Goal: Check status: Check status

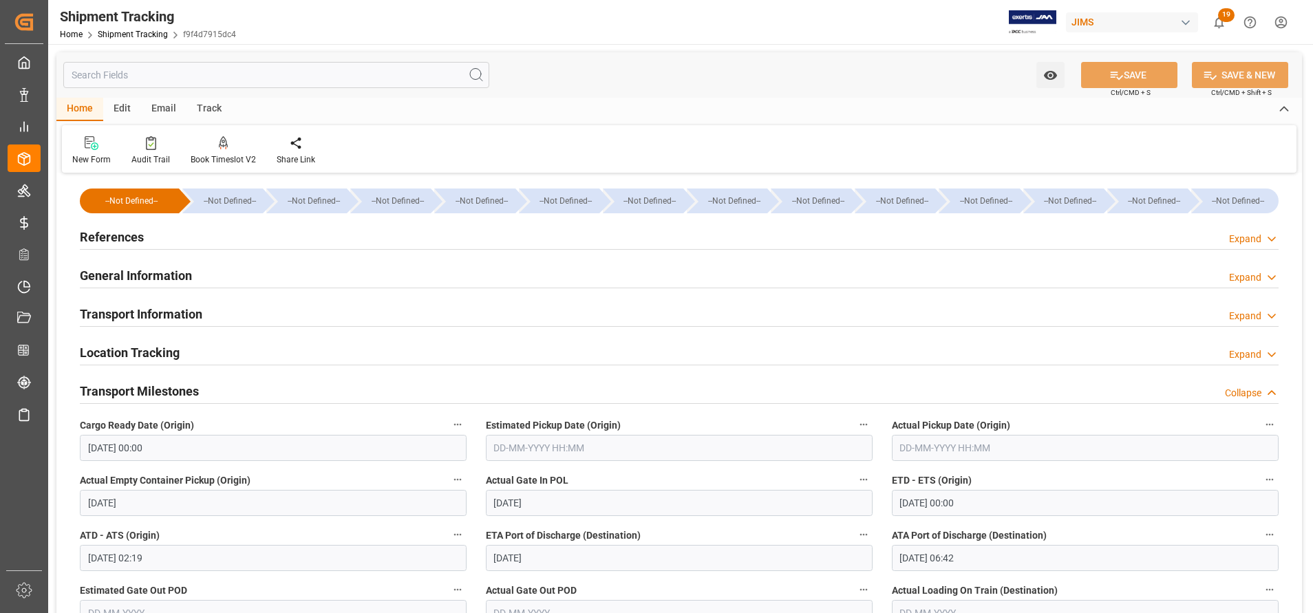
scroll to position [310, 0]
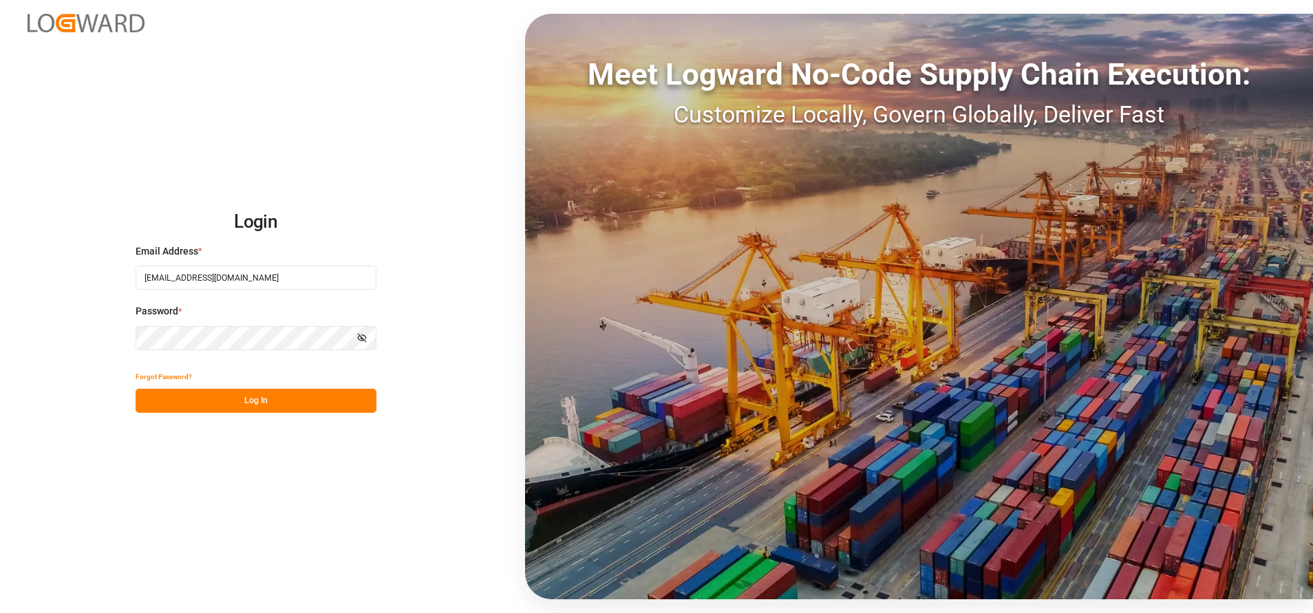
click at [240, 403] on button "Log In" at bounding box center [256, 401] width 241 height 24
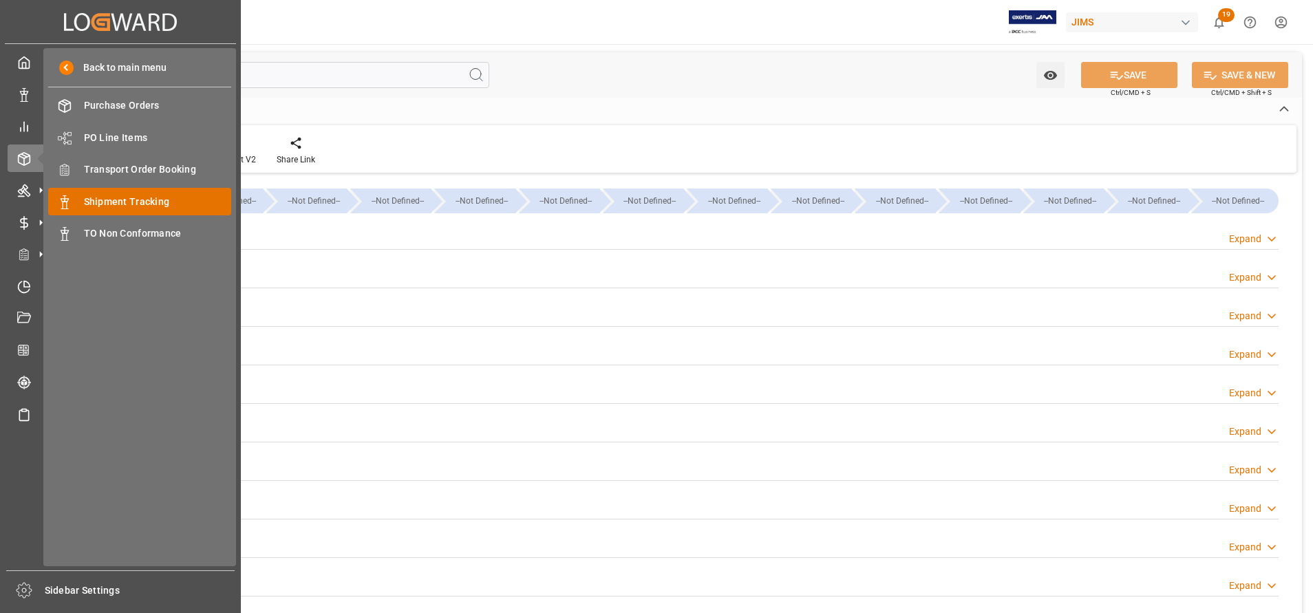
click at [141, 207] on span "Shipment Tracking" at bounding box center [158, 202] width 148 height 14
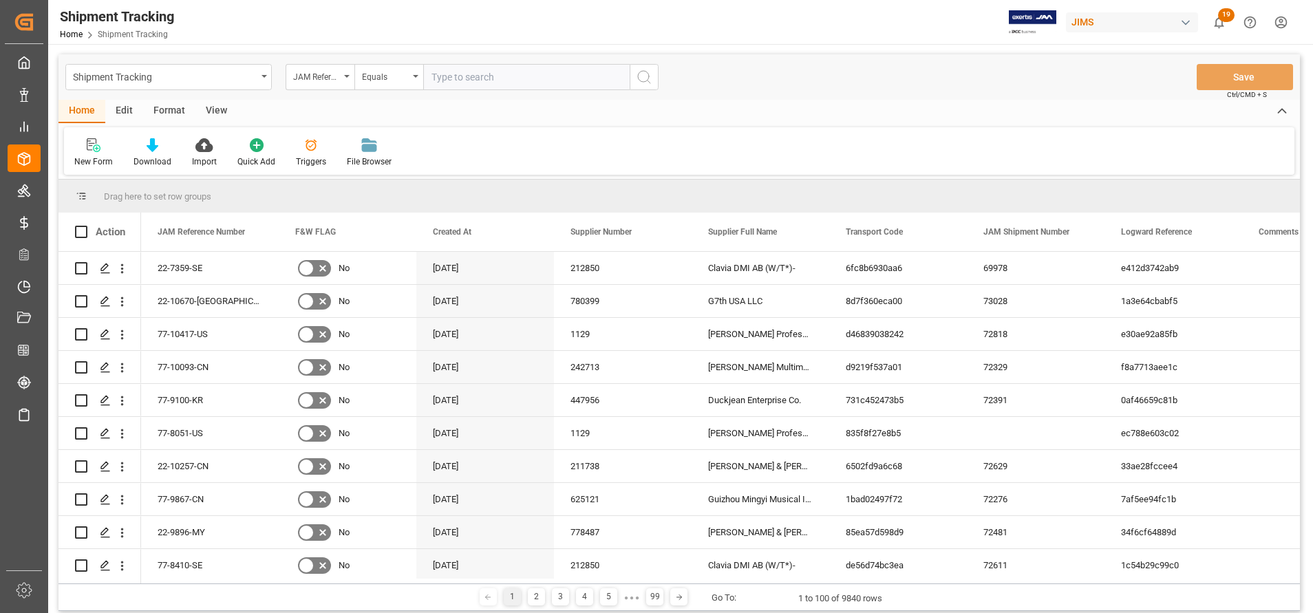
click at [521, 74] on input "text" at bounding box center [526, 77] width 206 height 26
paste input "BEAU5812046"
type input "BEAU5812046"
click at [652, 80] on icon "search button" at bounding box center [644, 77] width 17 height 17
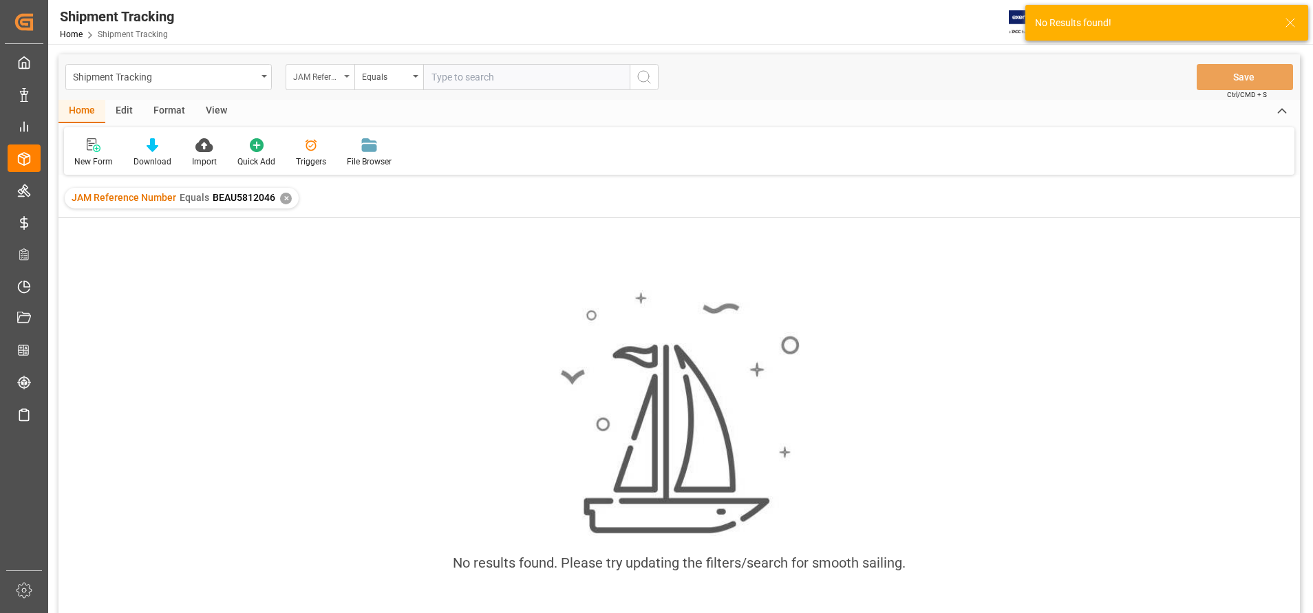
click at [330, 80] on div "JAM Reference Number" at bounding box center [316, 75] width 47 height 16
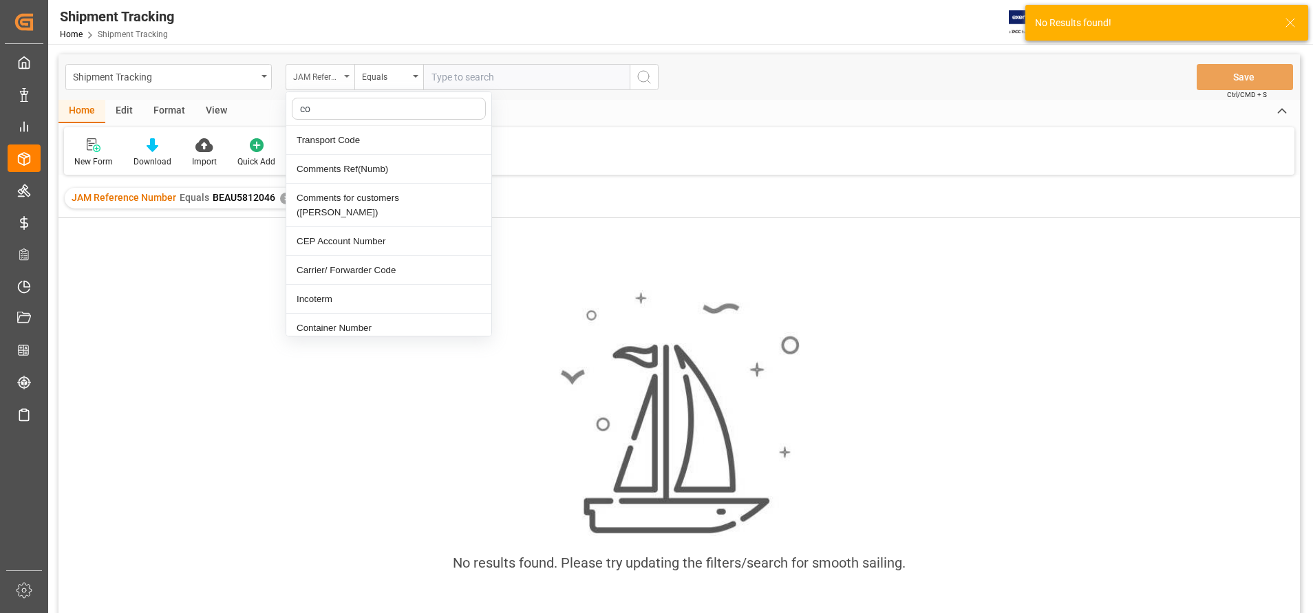
type input "con"
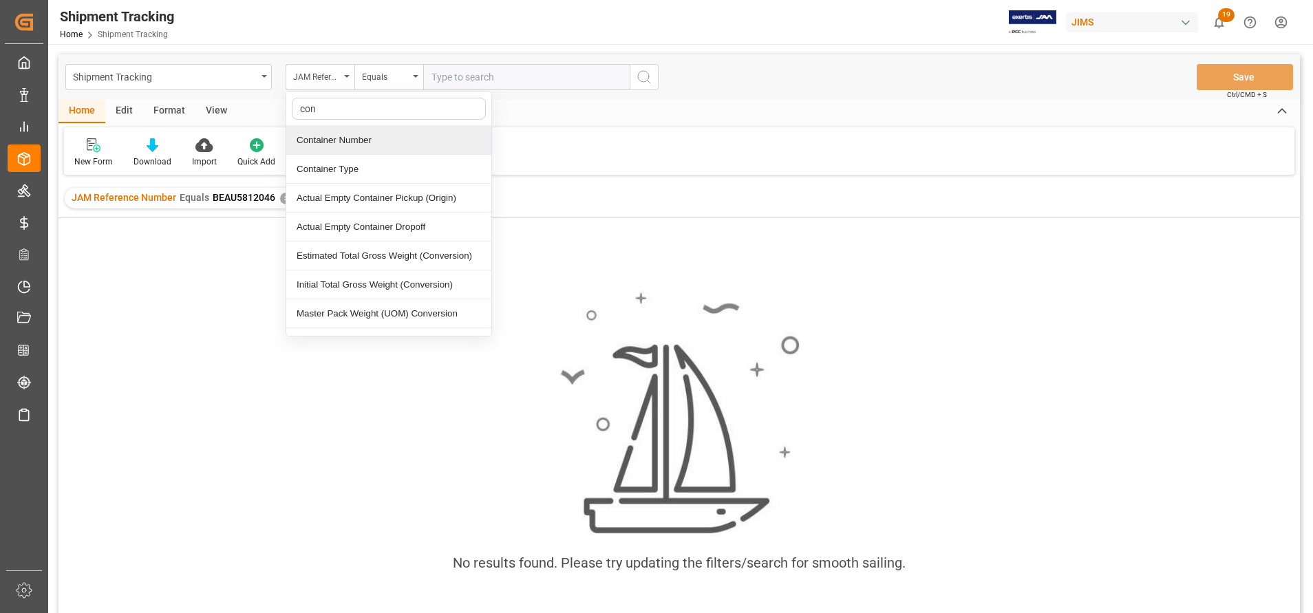
click at [358, 137] on div "Container Number" at bounding box center [388, 140] width 205 height 29
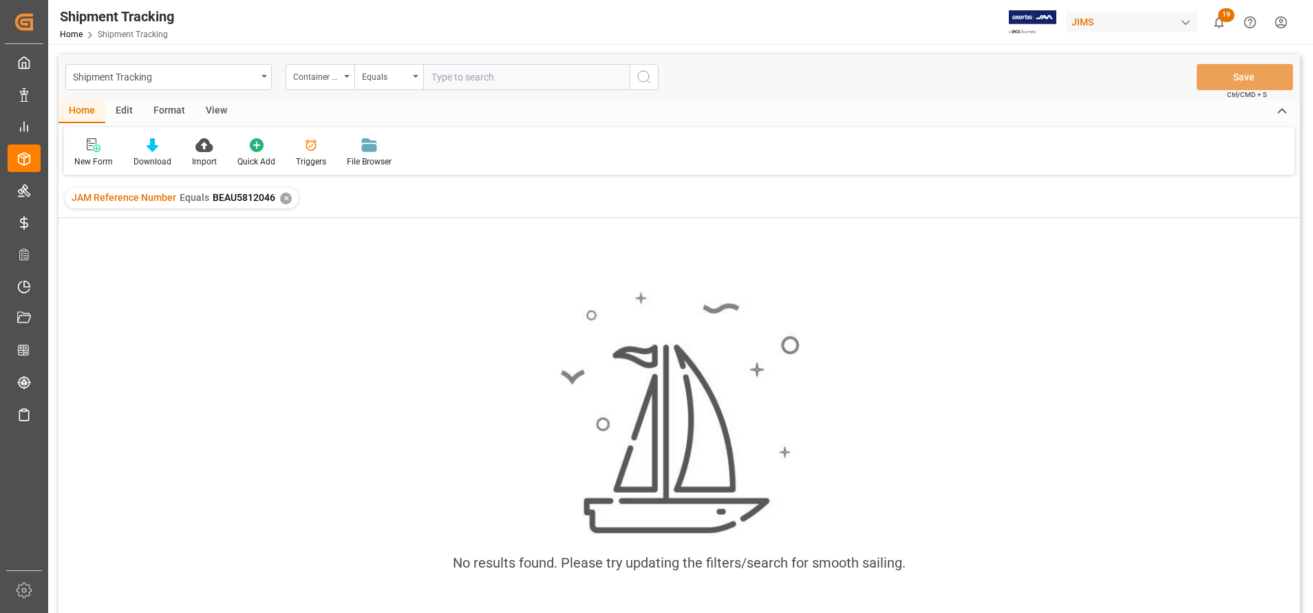
click at [534, 91] on div "Shipment Tracking Container Number Equals Save Ctrl/CMD + S" at bounding box center [678, 76] width 1241 height 45
click at [539, 83] on input "text" at bounding box center [526, 77] width 206 height 26
paste input "BEAU5812046"
type input "BEAU5812046"
click at [648, 80] on icon "search button" at bounding box center [644, 77] width 17 height 17
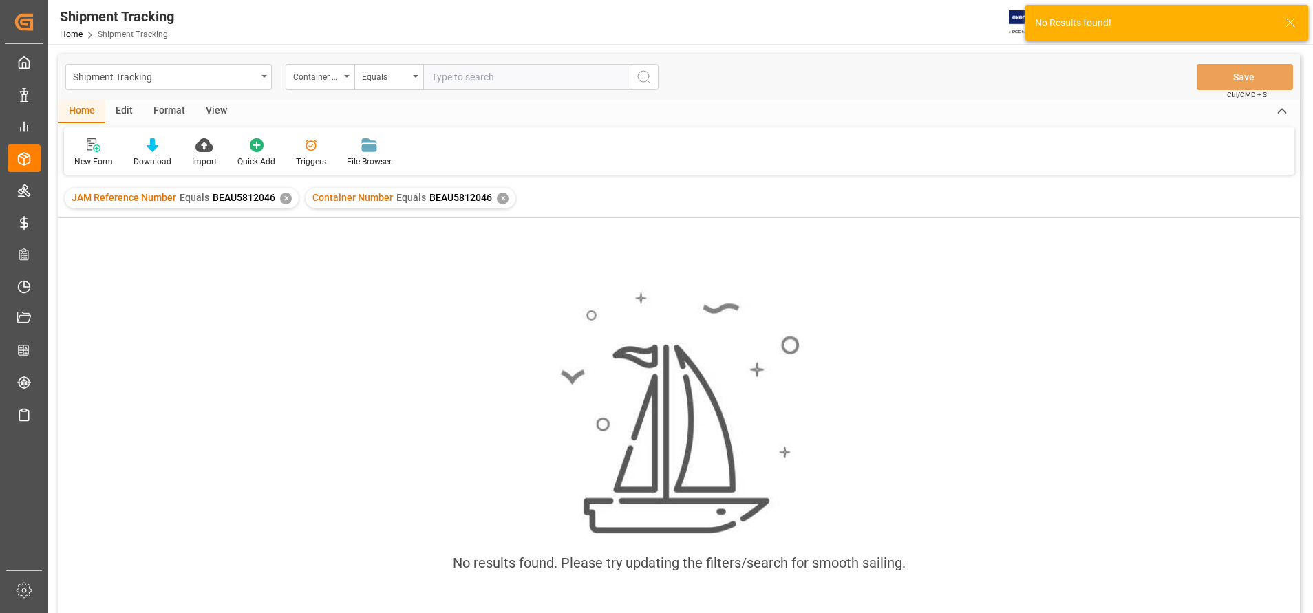
click at [286, 204] on div "JAM Reference Number Equals BEAU5812046 ✕" at bounding box center [182, 198] width 234 height 21
click at [285, 198] on div "✕" at bounding box center [286, 199] width 12 height 12
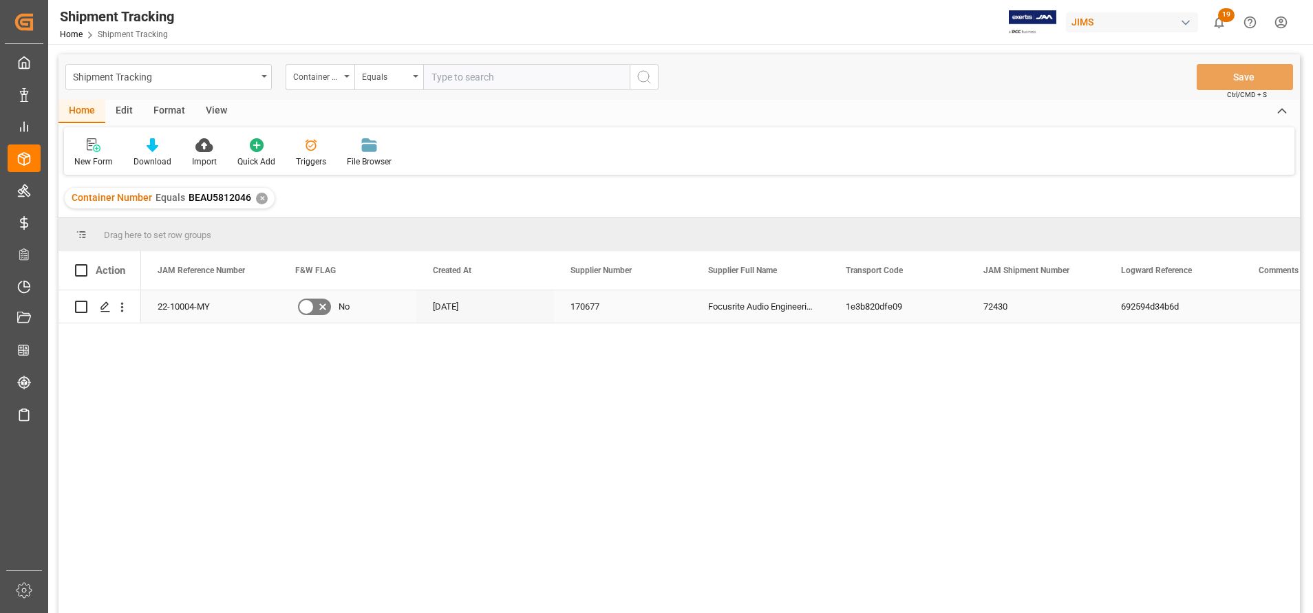
click at [191, 305] on div "22-10004-MY" at bounding box center [210, 306] width 138 height 32
click at [722, 307] on div "Focusrite Audio Engineering (W/T*)-" at bounding box center [760, 306] width 138 height 32
click at [1166, 310] on div "692594d34b6d" at bounding box center [1173, 306] width 138 height 32
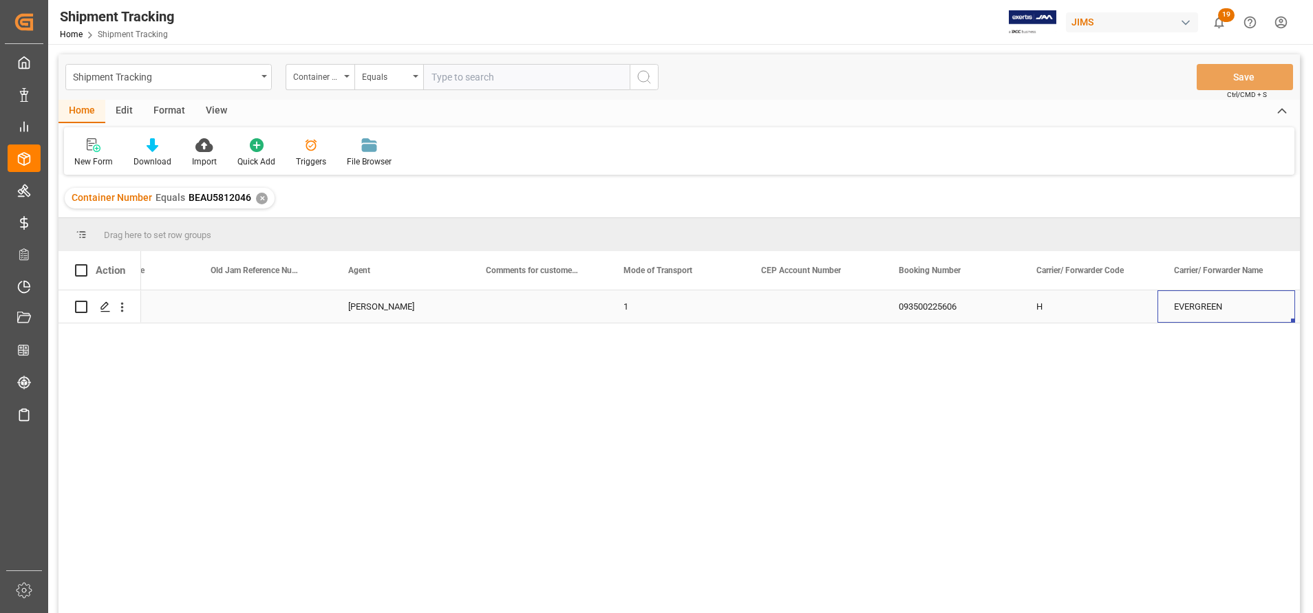
scroll to position [0, 1874]
click at [821, 304] on div "093500225606" at bounding box center [813, 306] width 138 height 32
click at [1028, 308] on div "EVERGREEN" at bounding box center [1089, 306] width 138 height 32
click at [767, 317] on div "BEAU5812046" at bounding box center [813, 306] width 138 height 32
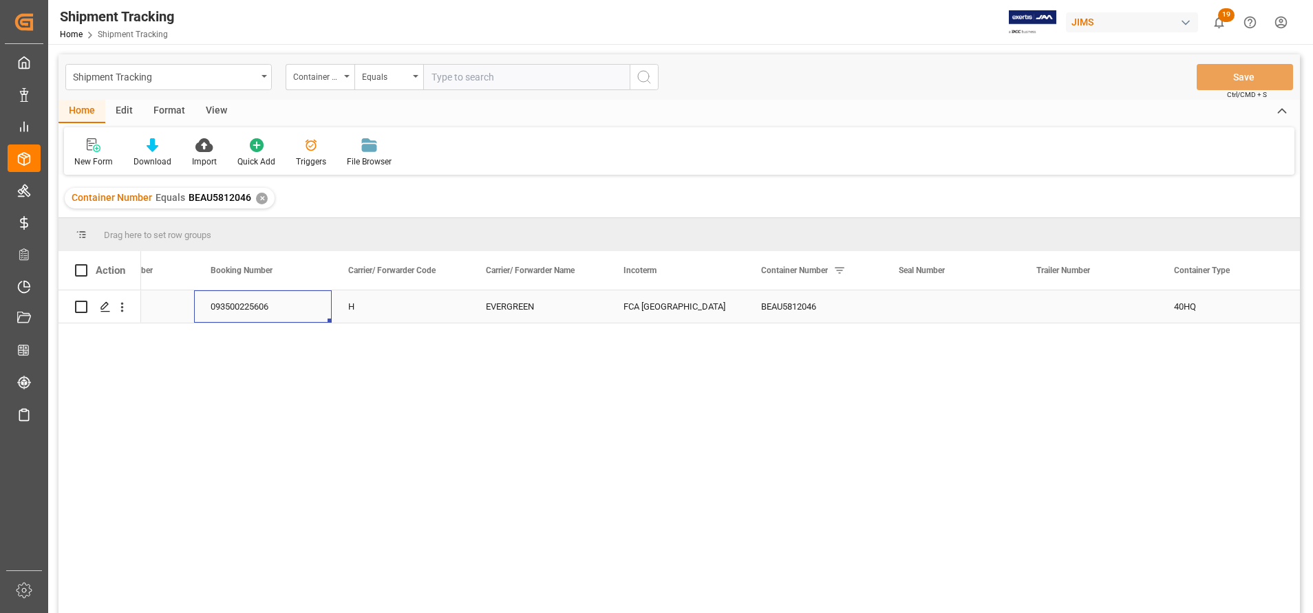
click at [308, 320] on div "093500225606" at bounding box center [263, 306] width 138 height 32
click at [758, 308] on div "BEAU5812046" at bounding box center [813, 306] width 138 height 32
click at [261, 316] on div "093500225606" at bounding box center [263, 306] width 138 height 32
click at [661, 307] on div "FCA [GEOGRAPHIC_DATA]" at bounding box center [676, 306] width 138 height 32
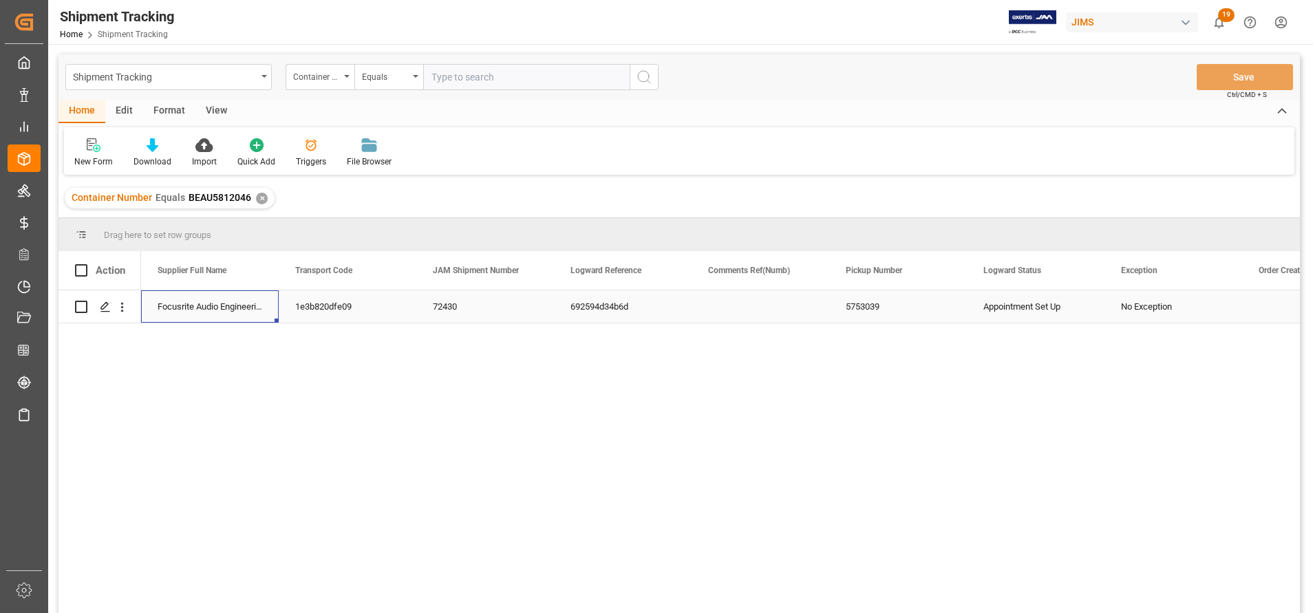
scroll to position [0, 413]
click at [219, 305] on div "22-10004-MY" at bounding box center [210, 306] width 138 height 32
click at [224, 309] on div "22-10004-MY" at bounding box center [210, 306] width 138 height 32
click at [744, 303] on div "Focusrite Audio Engineering (W/T*)-" at bounding box center [760, 306] width 138 height 32
click at [102, 307] on polygon "Press SPACE to select this row." at bounding box center [104, 306] width 7 height 7
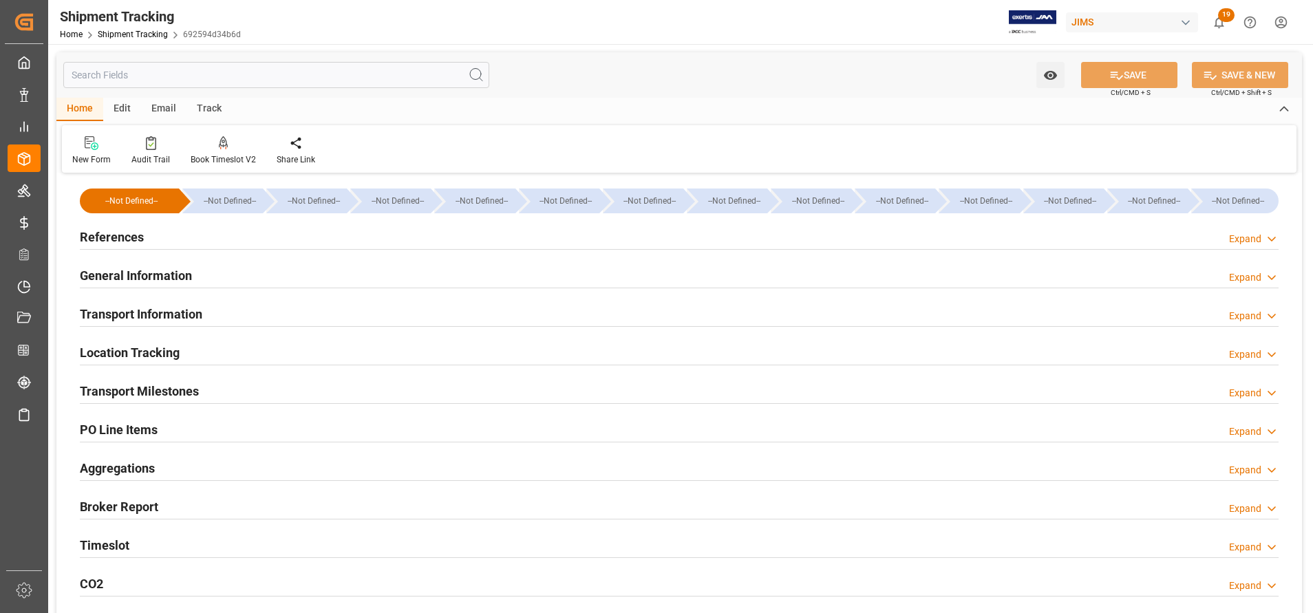
click at [169, 309] on h2 "Transport Information" at bounding box center [141, 314] width 122 height 19
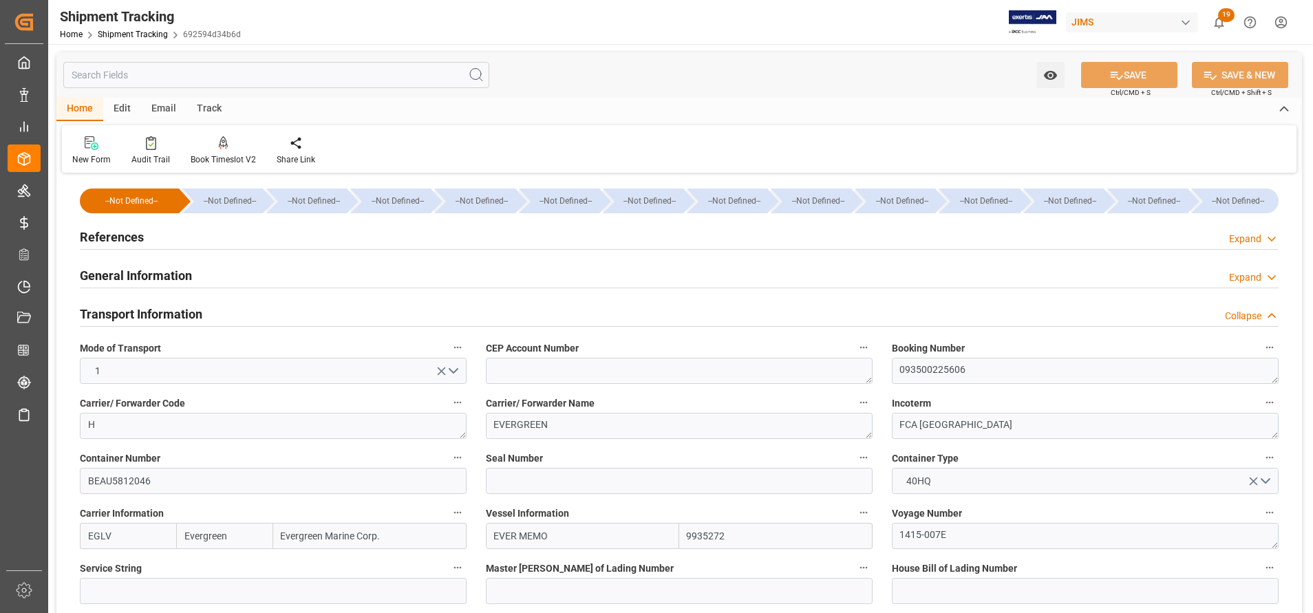
click at [149, 277] on h2 "General Information" at bounding box center [136, 275] width 112 height 19
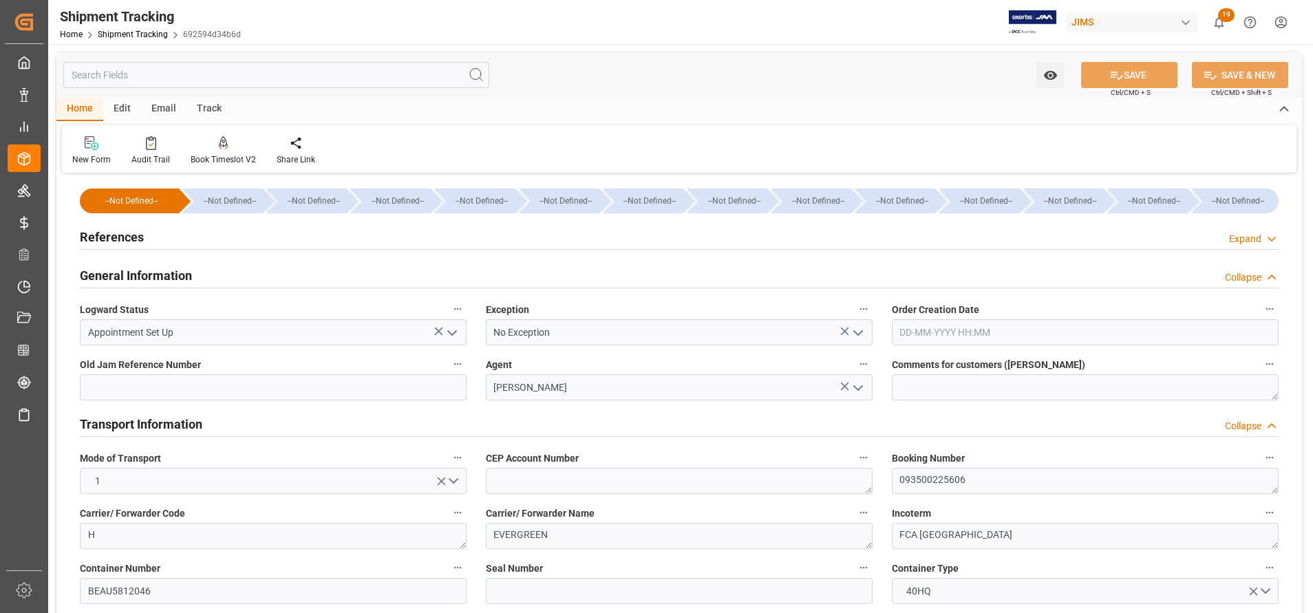
click at [861, 330] on icon "open menu" at bounding box center [858, 333] width 17 height 17
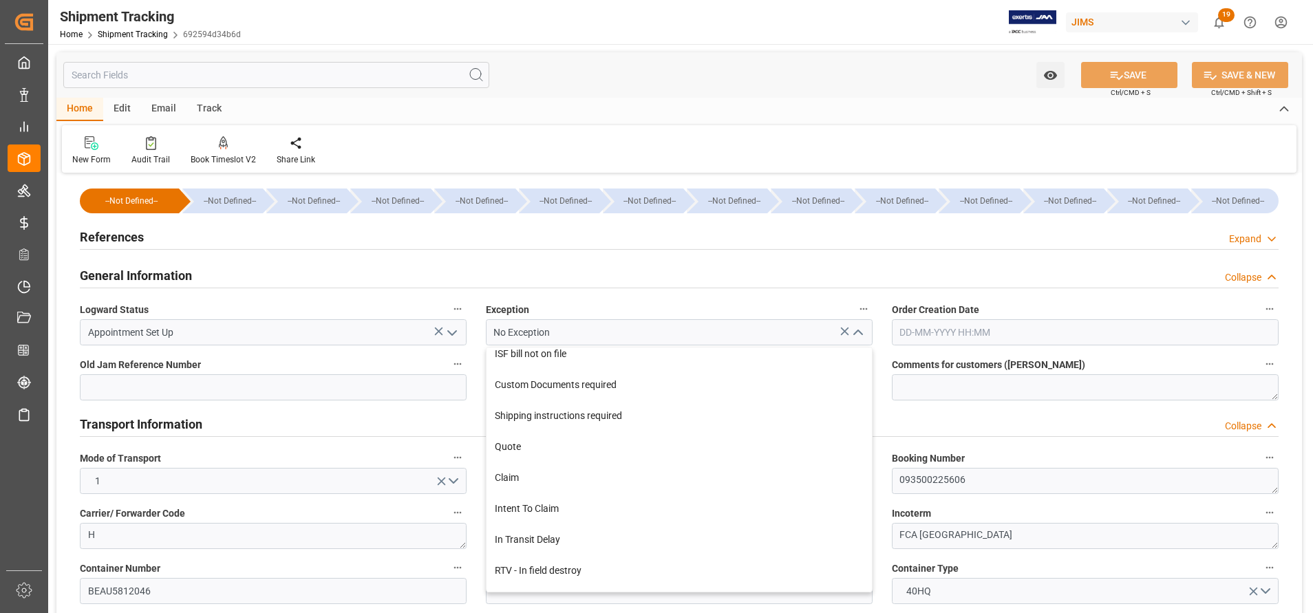
scroll to position [516, 0]
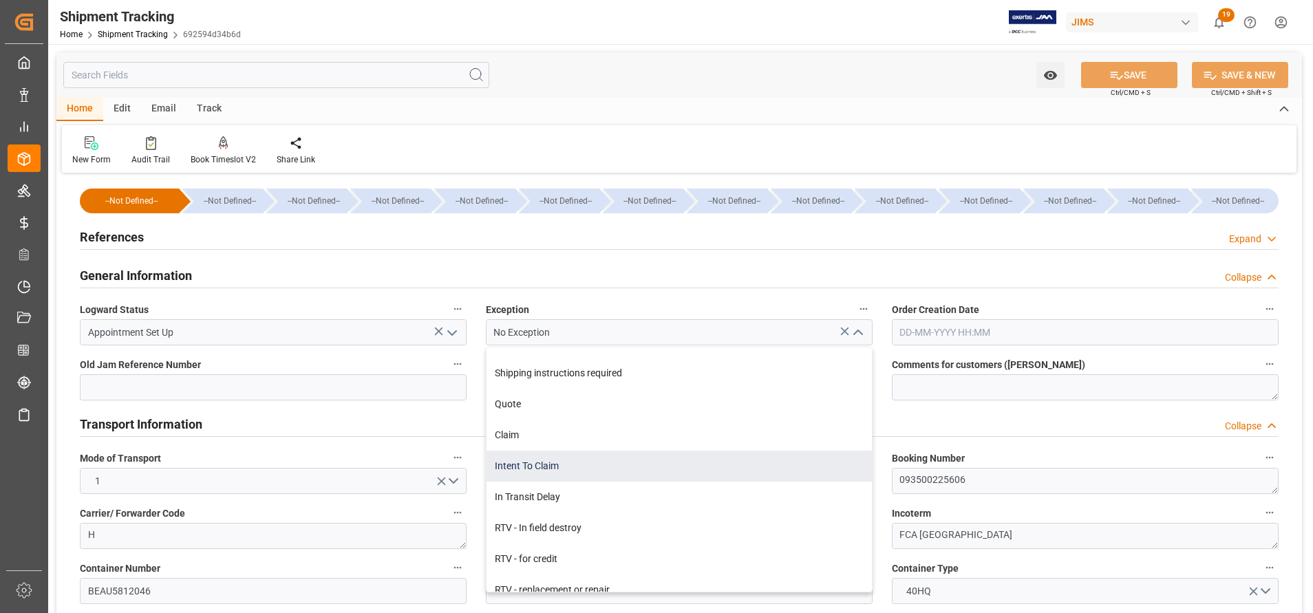
click at [602, 469] on div "Intent To Claim" at bounding box center [678, 466] width 385 height 31
type input "Intent To Claim"
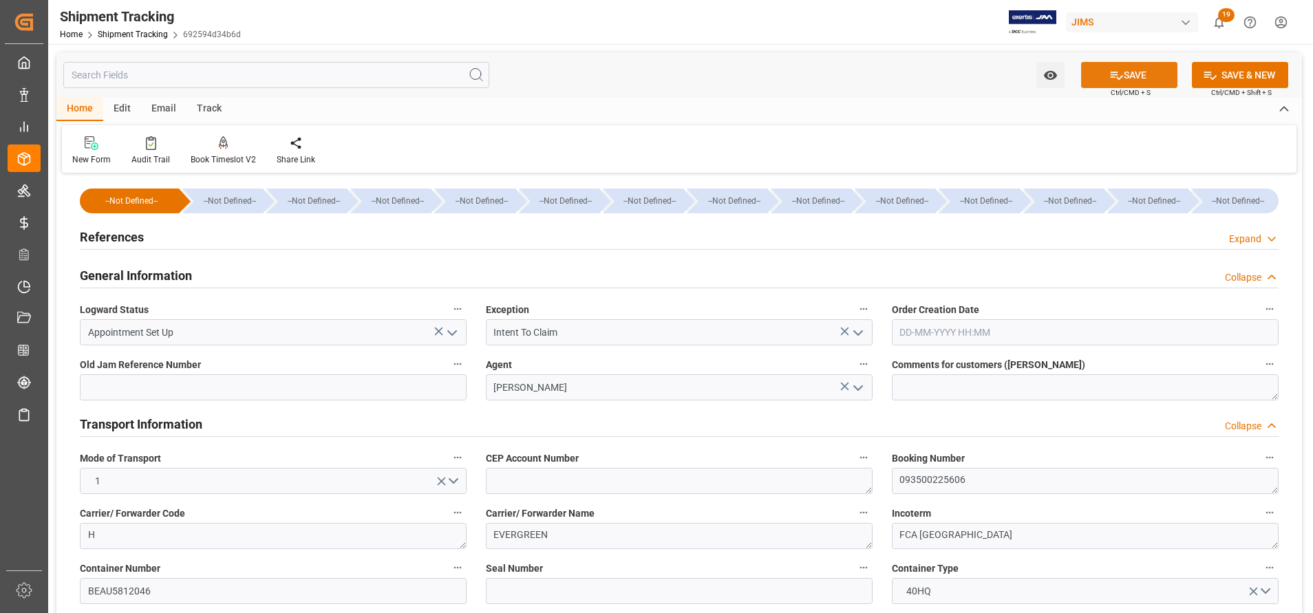
click at [1155, 81] on button "SAVE" at bounding box center [1129, 75] width 96 height 26
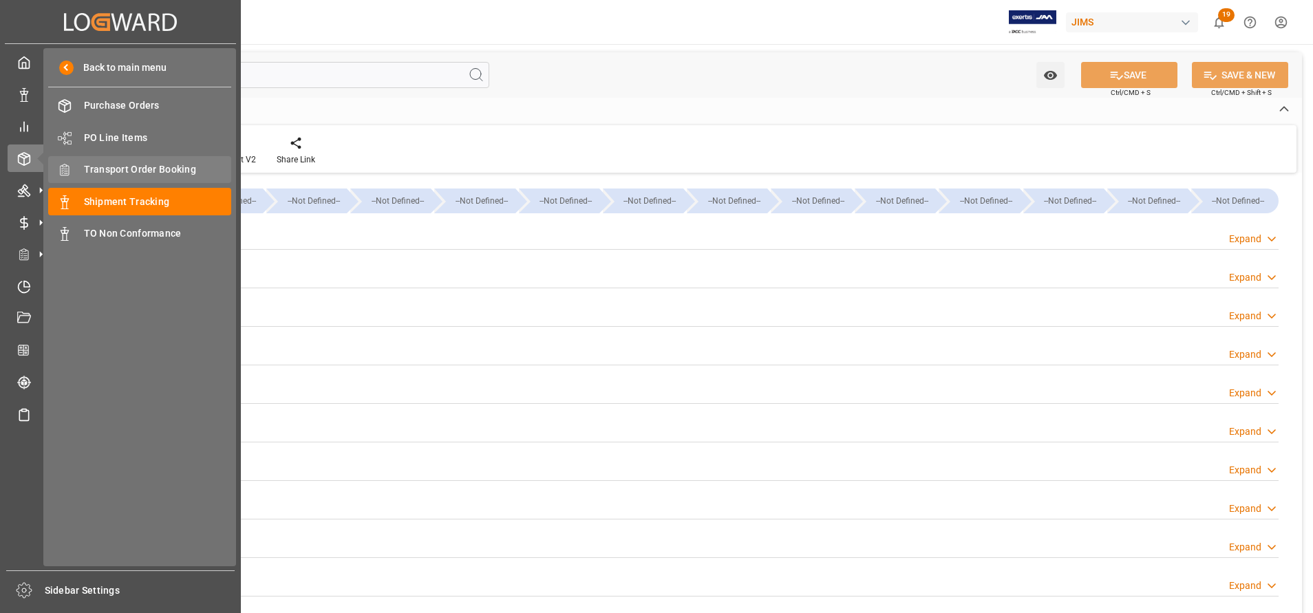
click at [146, 170] on span "Transport Order Booking" at bounding box center [158, 169] width 148 height 14
